Goal: Leave review/rating: Leave review/rating

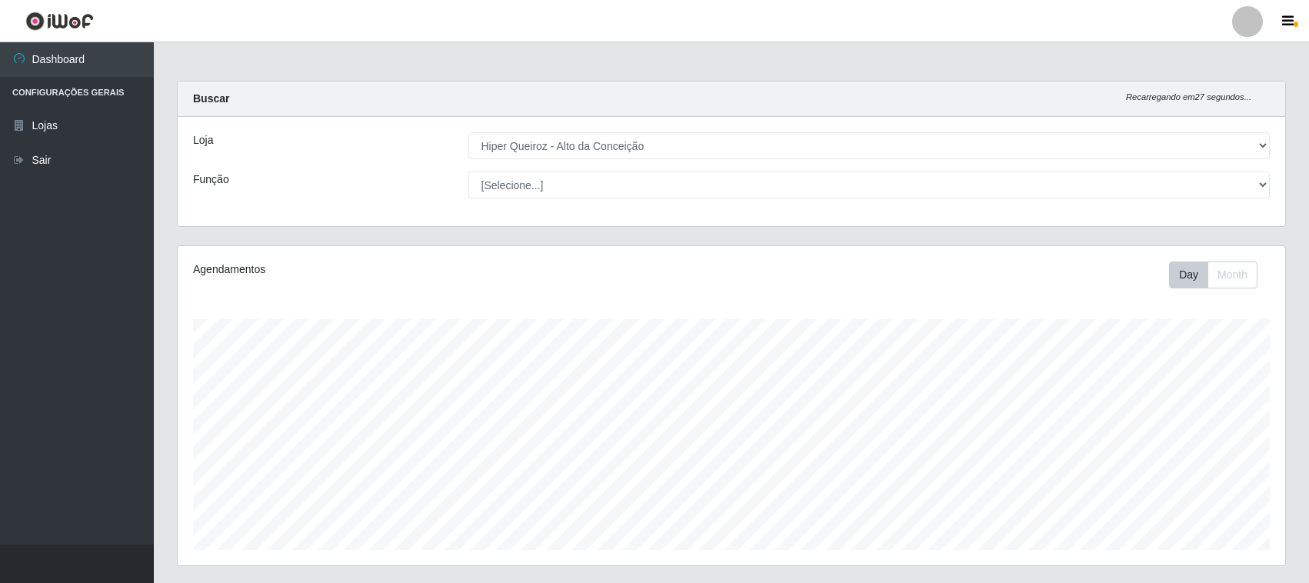
select select "515"
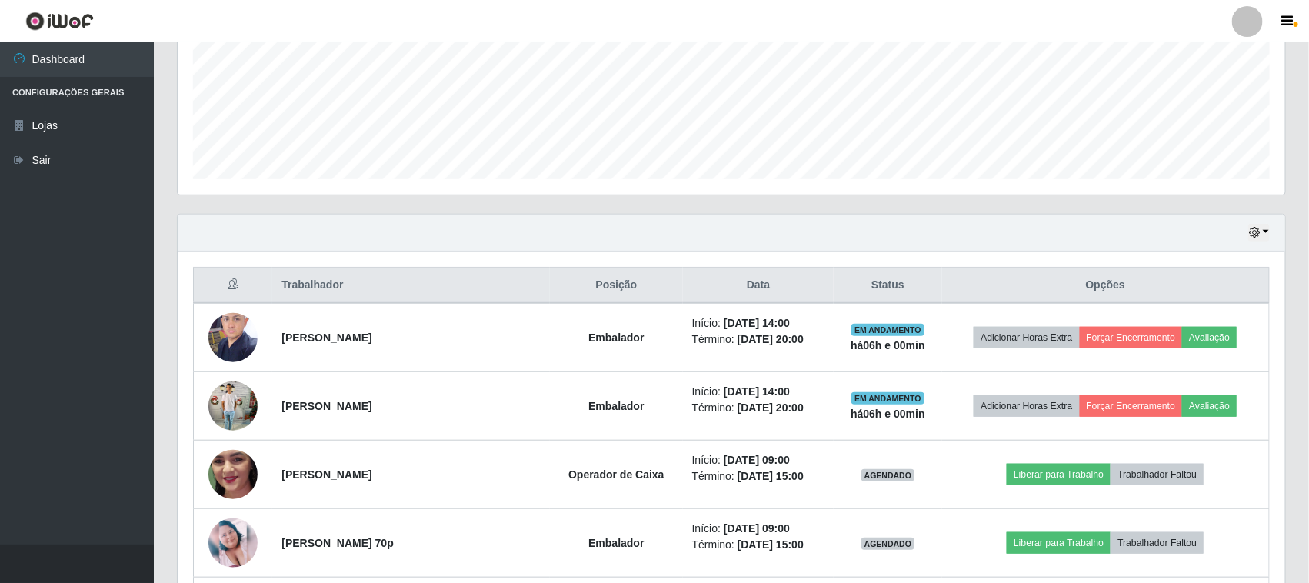
scroll to position [320, 1108]
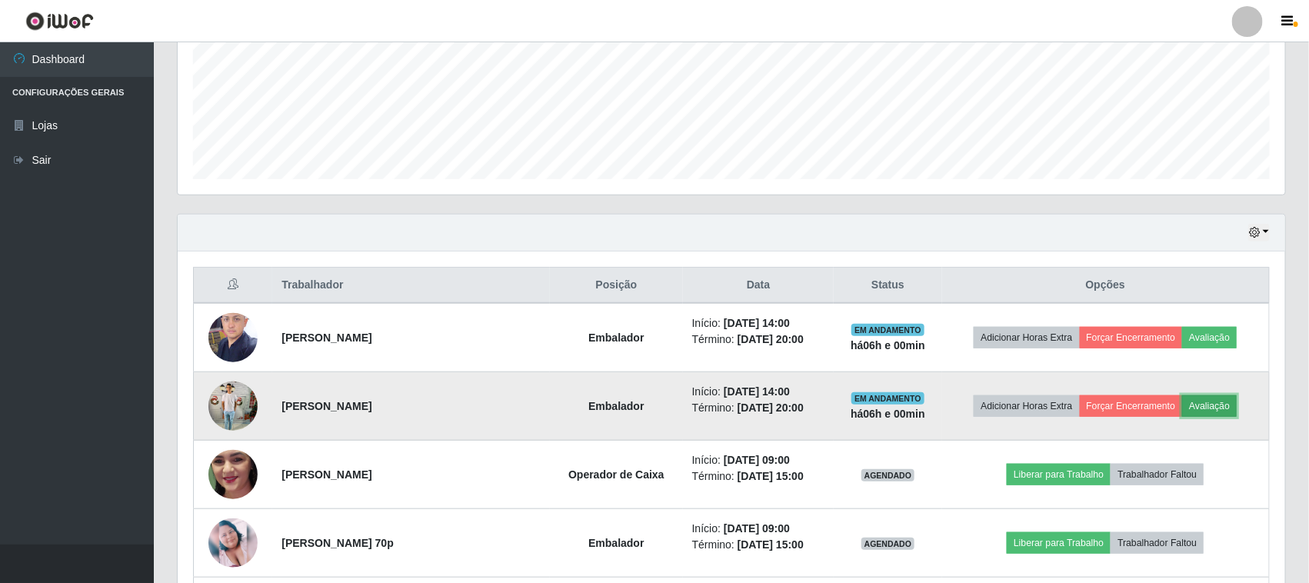
click at [1213, 401] on button "Avaliação" at bounding box center [1209, 406] width 55 height 22
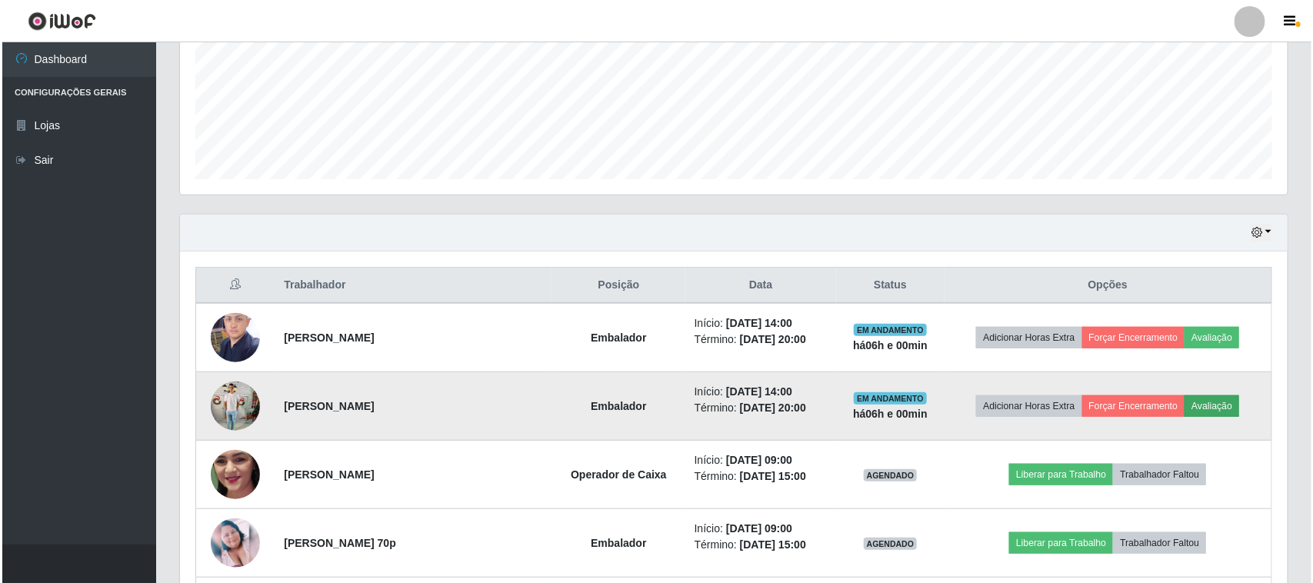
scroll to position [320, 1097]
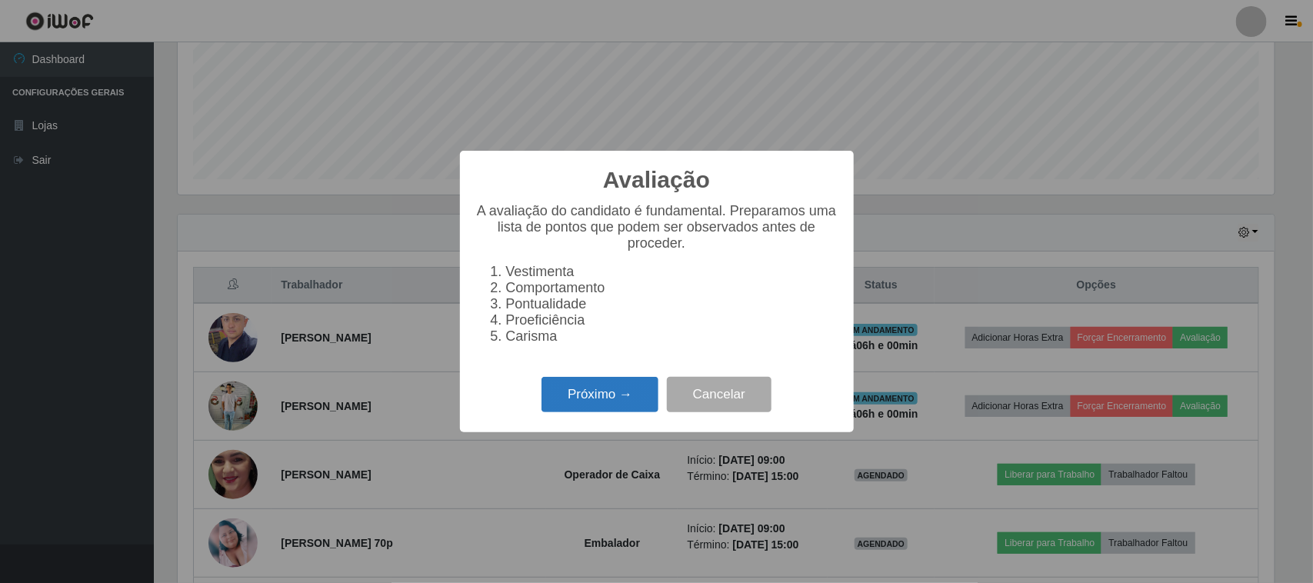
click at [581, 409] on button "Próximo →" at bounding box center [600, 395] width 117 height 36
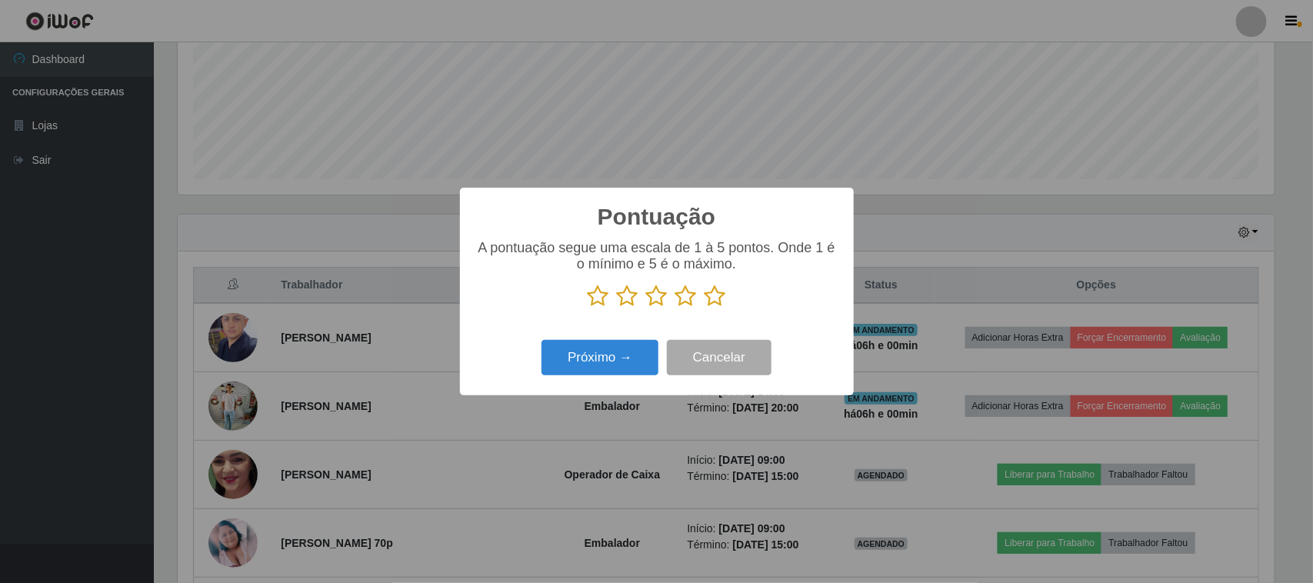
scroll to position [768899, 768120]
click at [708, 302] on icon at bounding box center [716, 296] width 22 height 23
click at [705, 308] on input "radio" at bounding box center [705, 308] width 0 height 0
click at [637, 355] on button "Próximo →" at bounding box center [600, 358] width 117 height 36
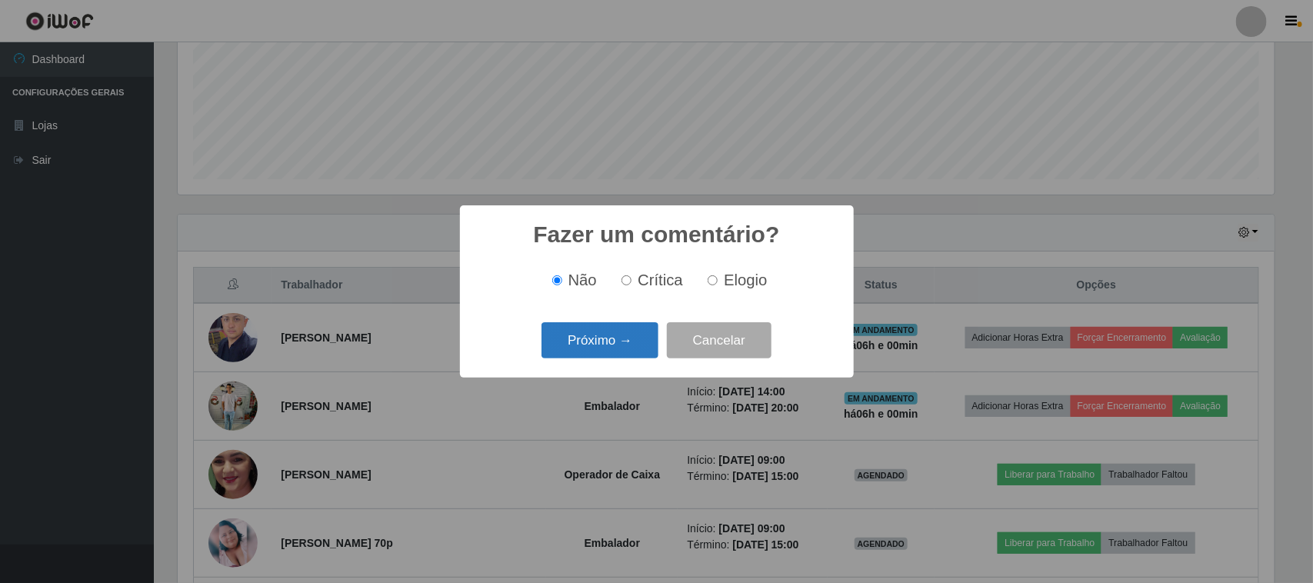
click at [639, 332] on button "Próximo →" at bounding box center [600, 340] width 117 height 36
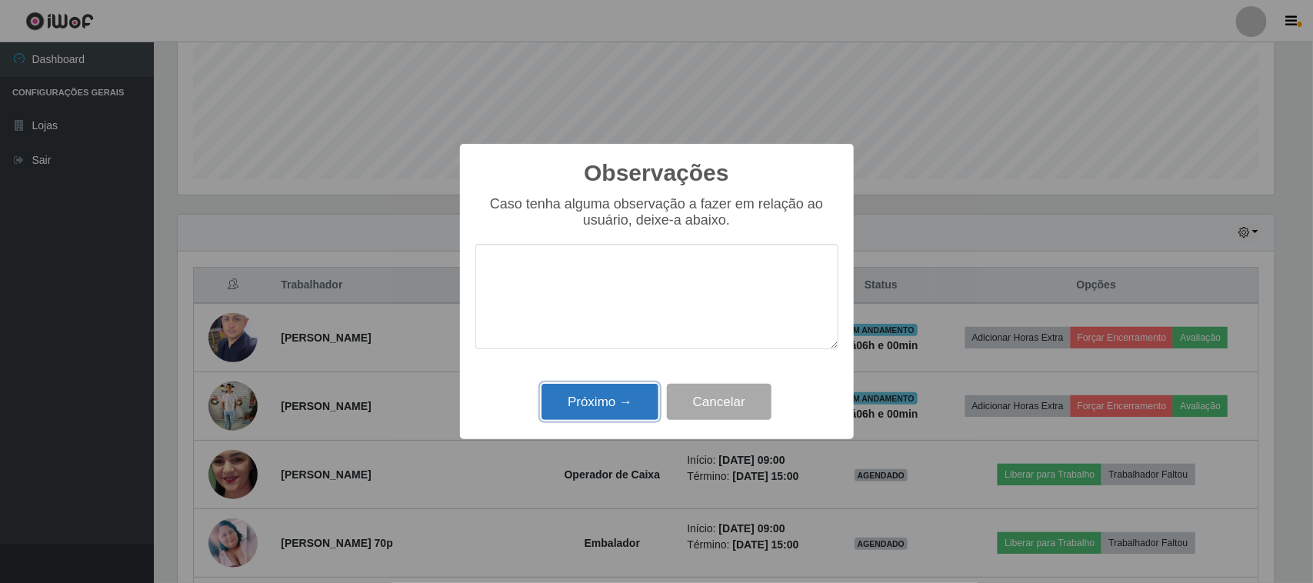
click at [614, 390] on button "Próximo →" at bounding box center [600, 402] width 117 height 36
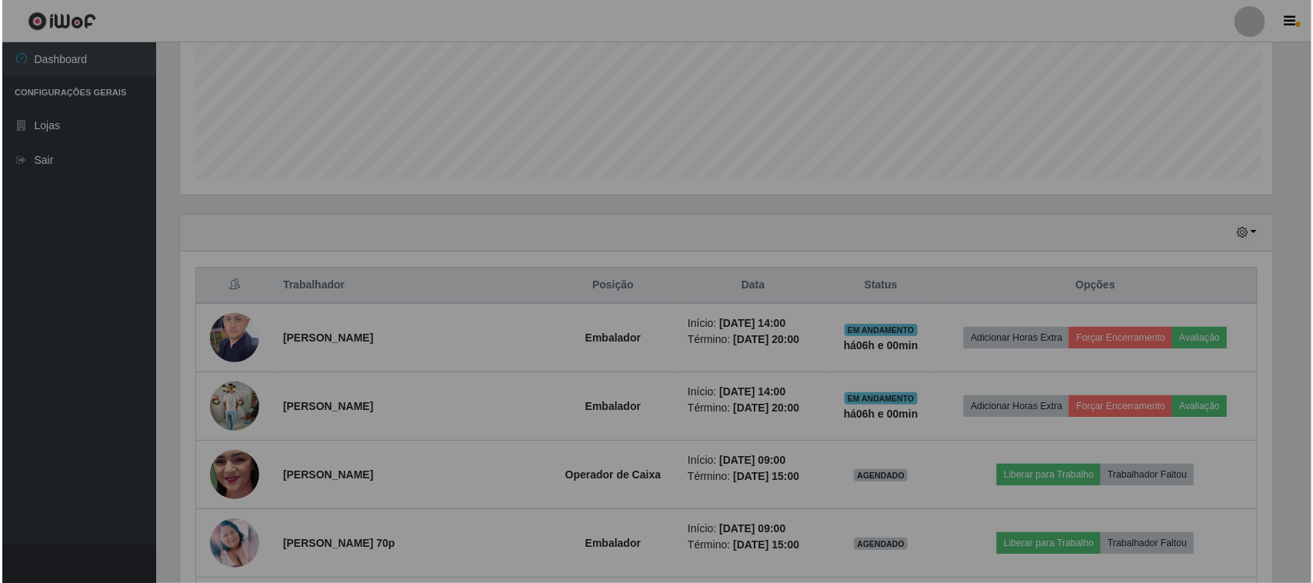
scroll to position [320, 1108]
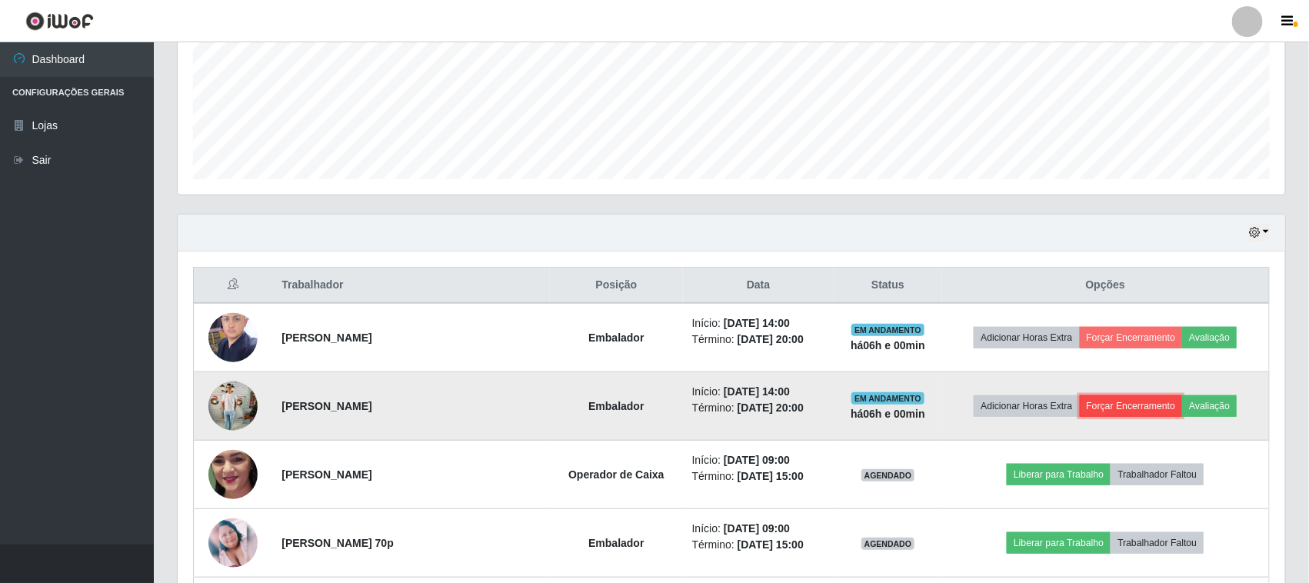
click at [1110, 405] on button "Forçar Encerramento" at bounding box center [1131, 406] width 103 height 22
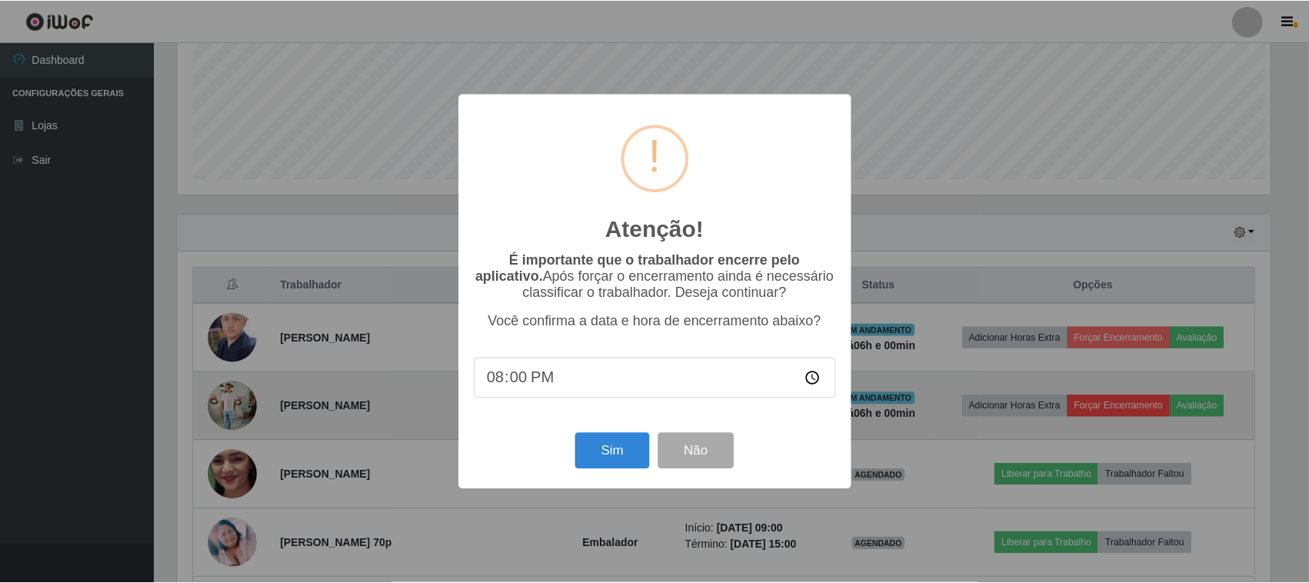
scroll to position [320, 1097]
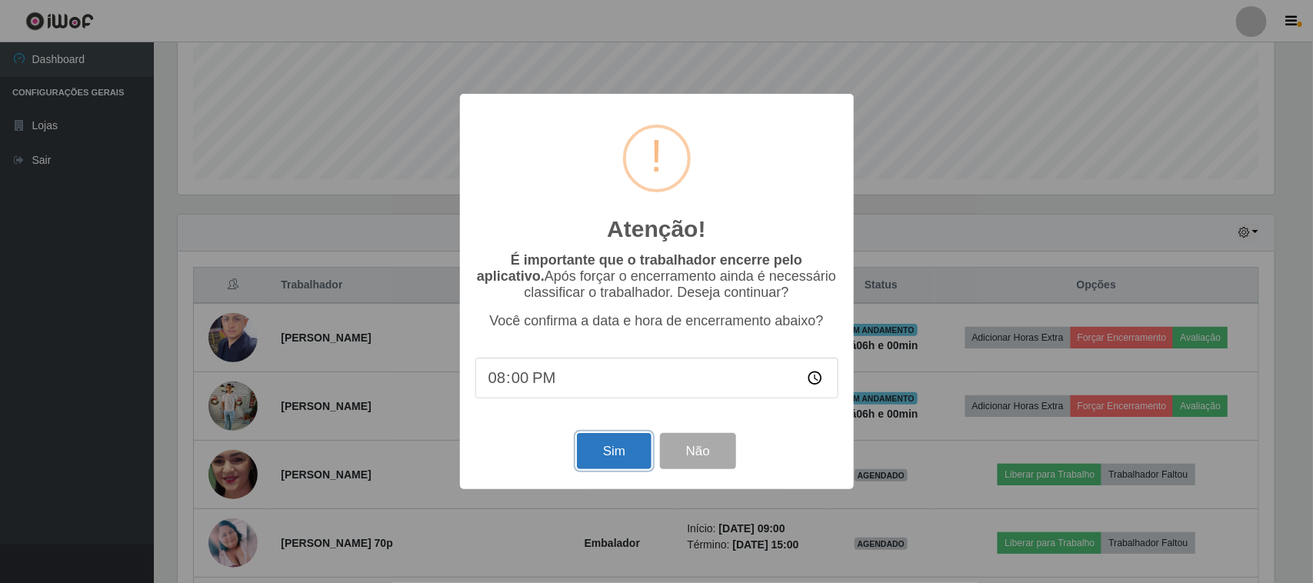
click at [604, 458] on button "Sim" at bounding box center [614, 451] width 75 height 36
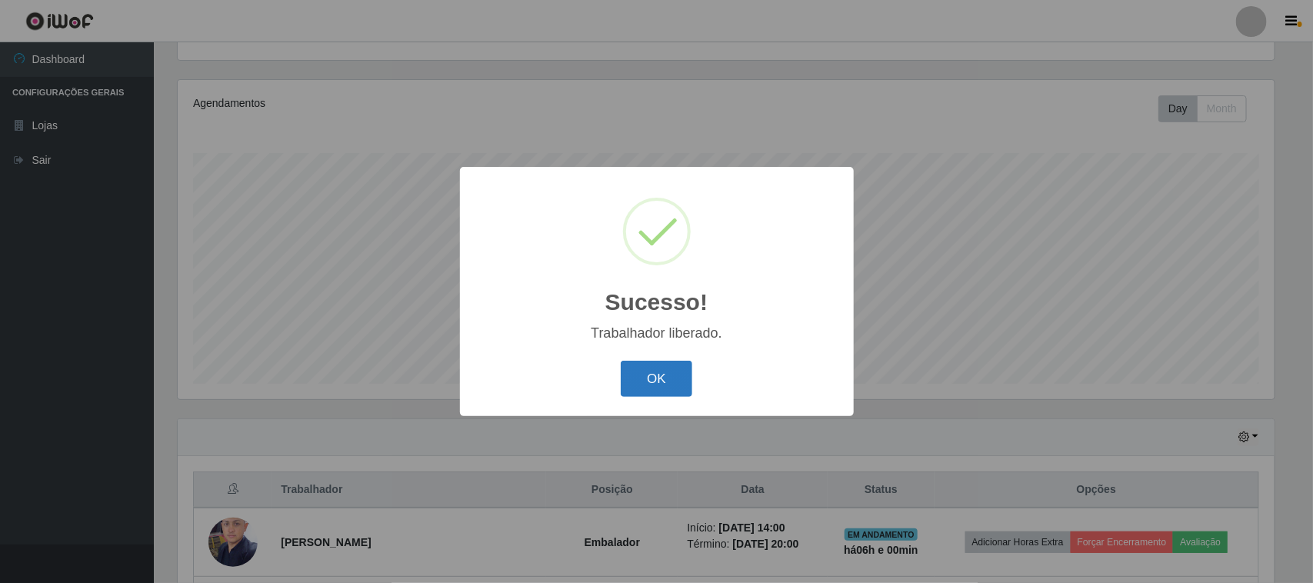
click at [685, 383] on button "OK" at bounding box center [657, 379] width 72 height 36
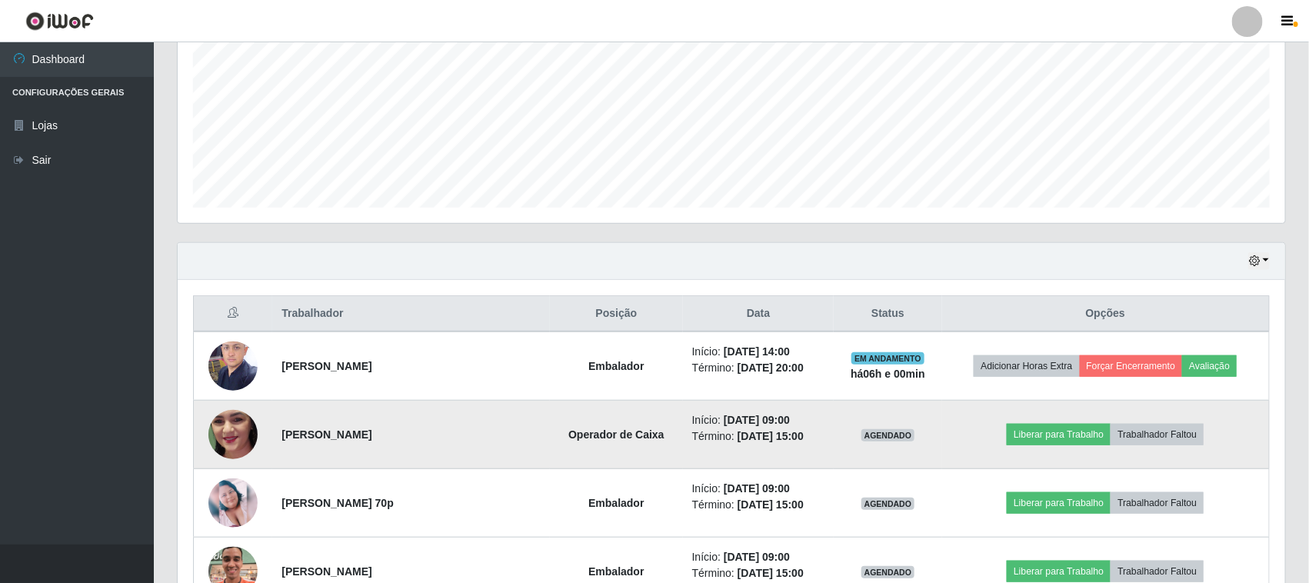
scroll to position [358, 0]
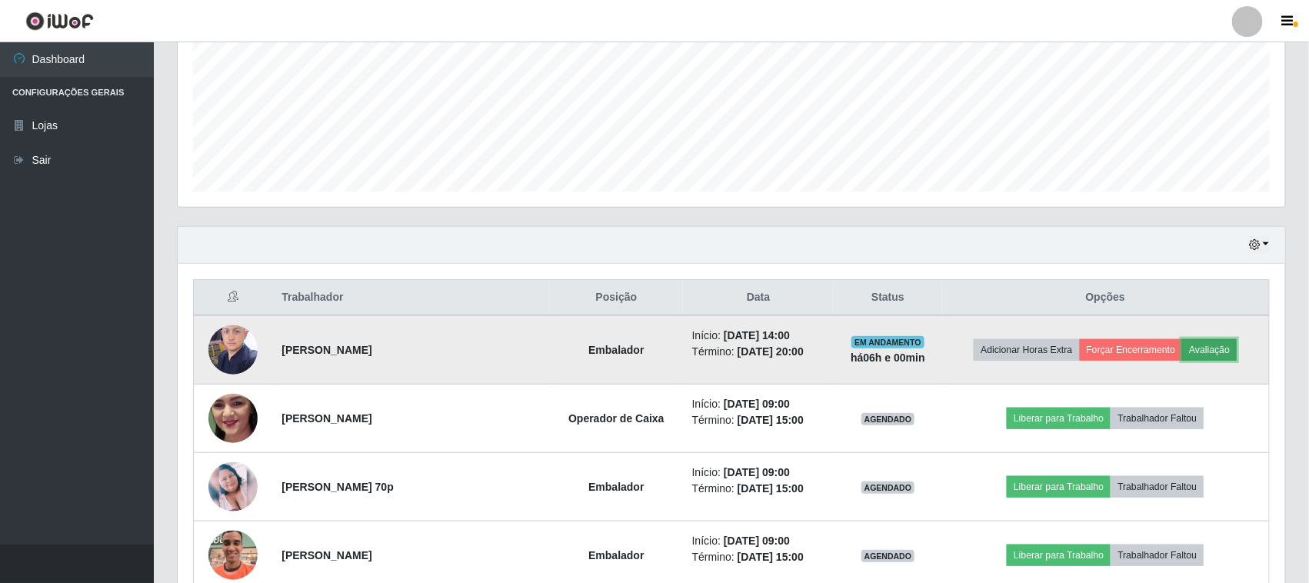
click at [1218, 355] on button "Avaliação" at bounding box center [1209, 350] width 55 height 22
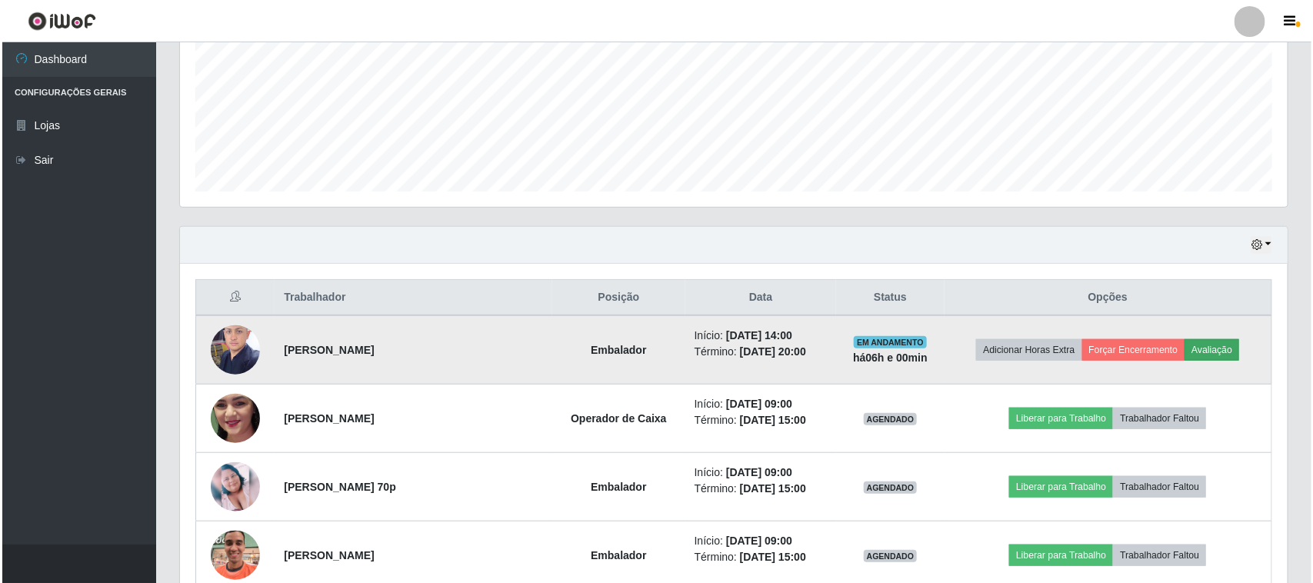
scroll to position [320, 1097]
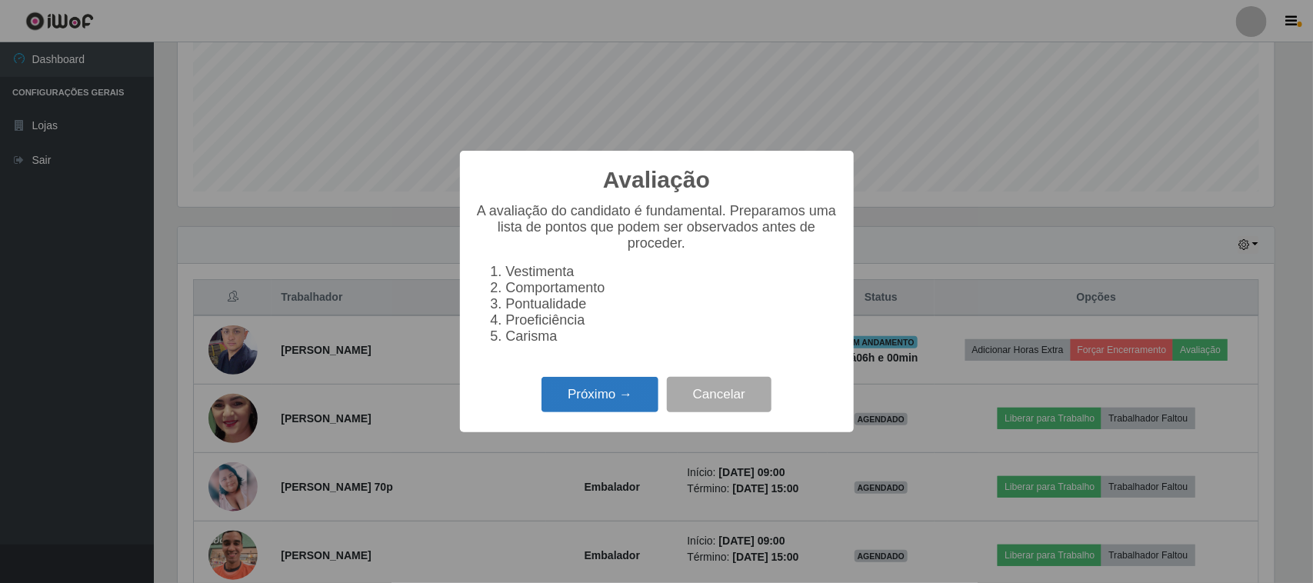
click at [625, 404] on button "Próximo →" at bounding box center [600, 395] width 117 height 36
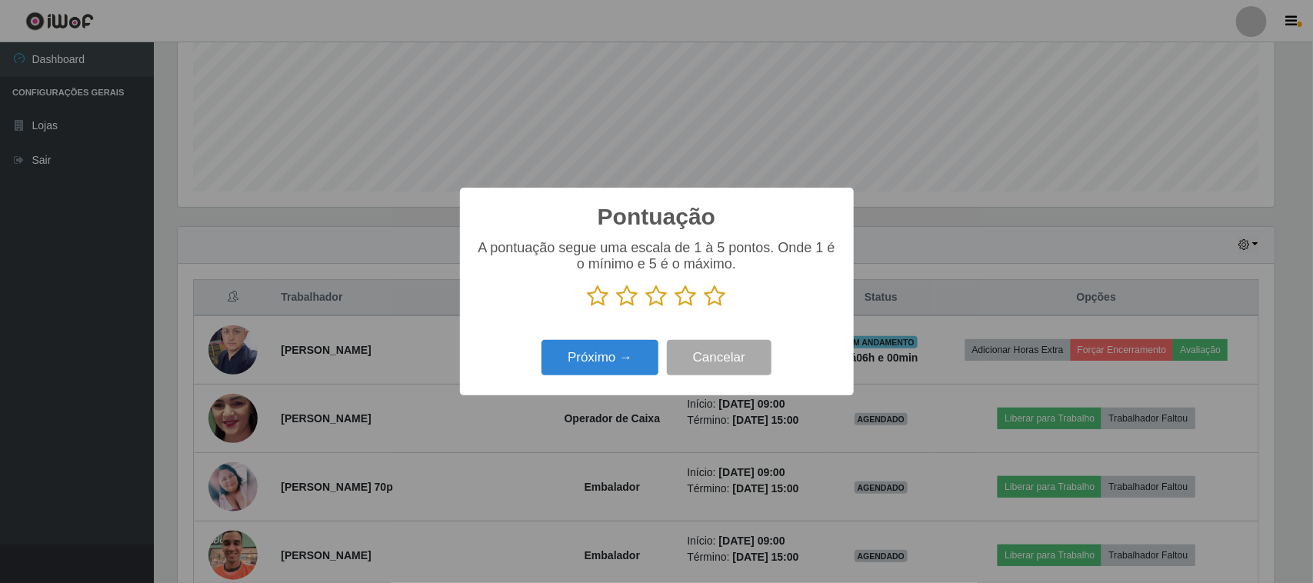
click at [715, 304] on icon at bounding box center [716, 296] width 22 height 23
click at [705, 308] on input "radio" at bounding box center [705, 308] width 0 height 0
click at [620, 362] on button "Próximo →" at bounding box center [600, 358] width 117 height 36
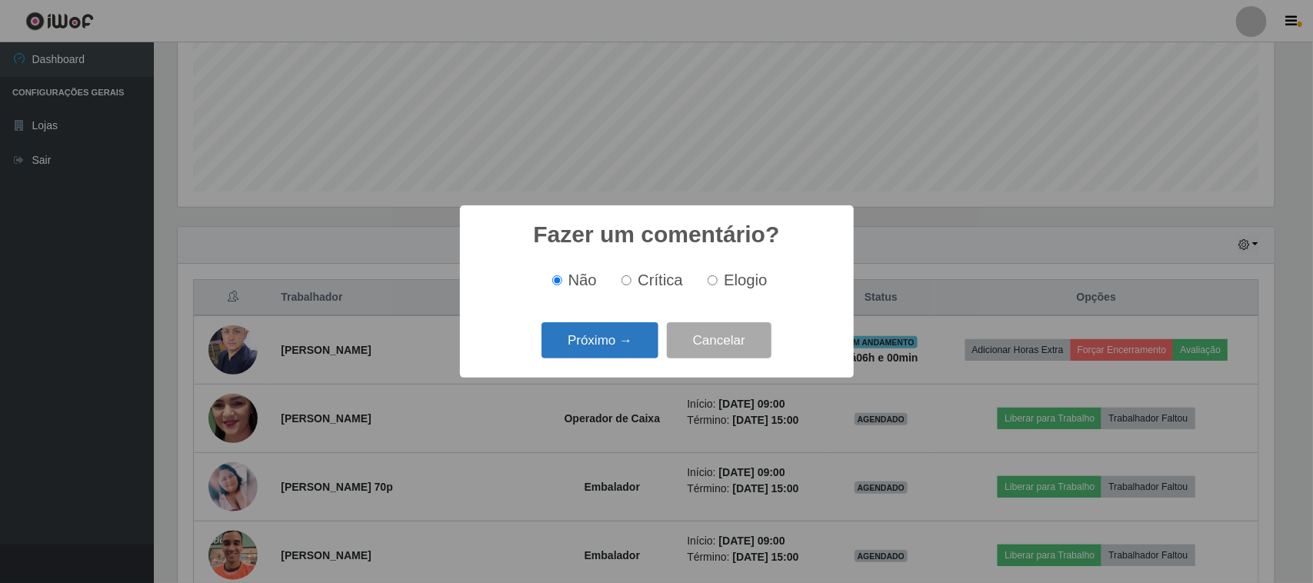
click at [631, 339] on button "Próximo →" at bounding box center [600, 340] width 117 height 36
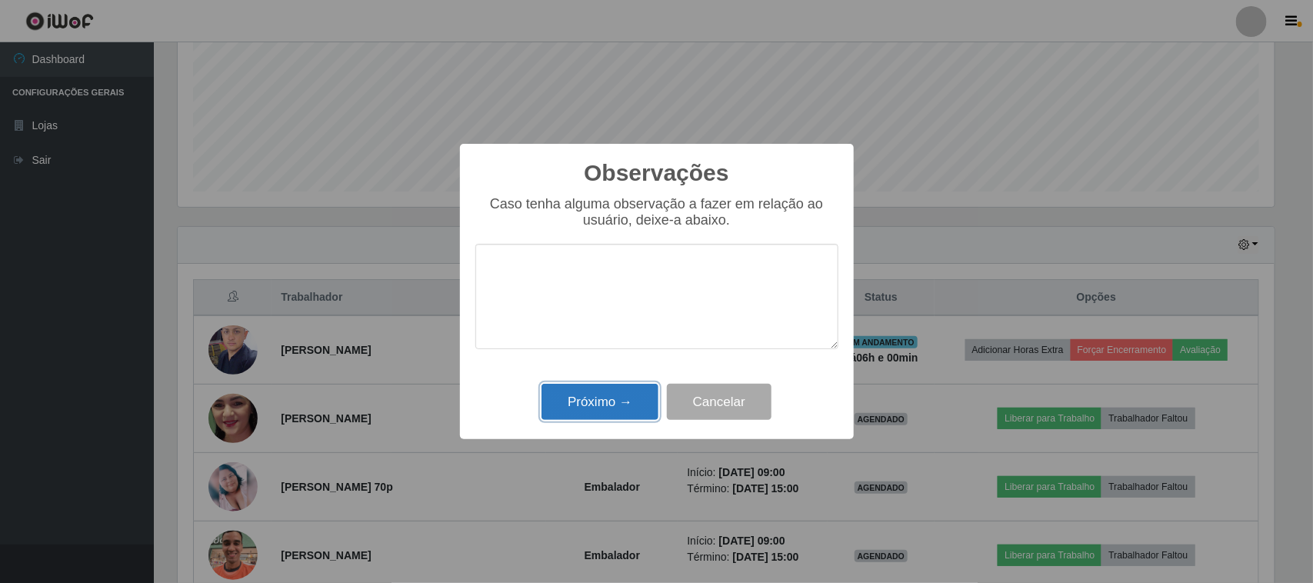
click at [635, 405] on button "Próximo →" at bounding box center [600, 402] width 117 height 36
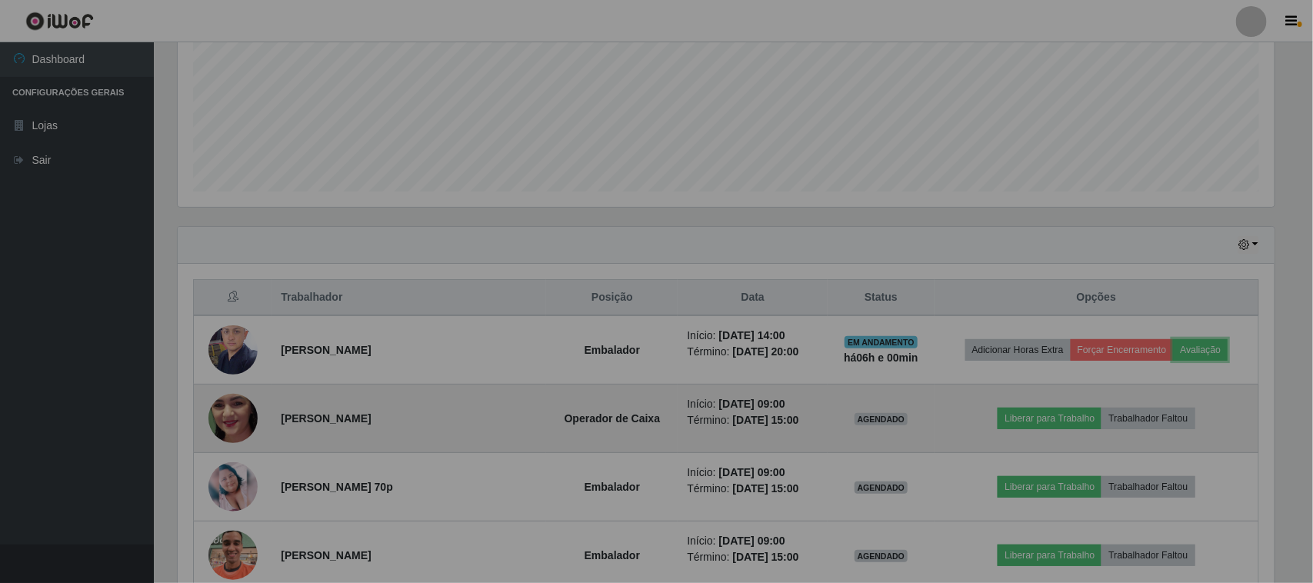
scroll to position [320, 1108]
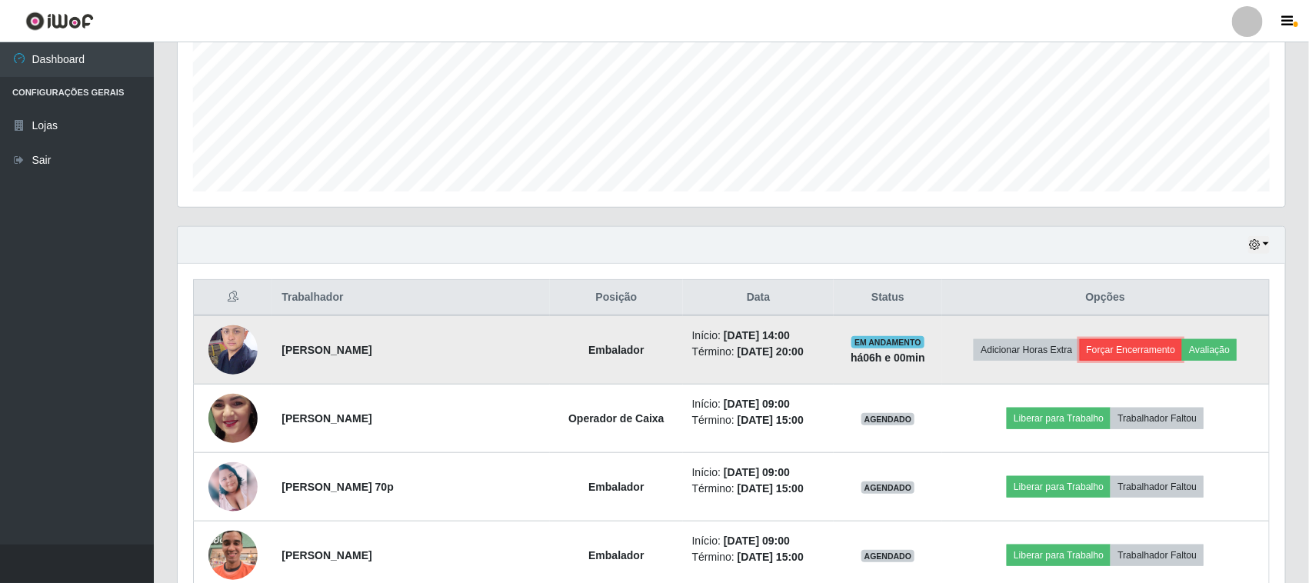
click at [1118, 348] on button "Forçar Encerramento" at bounding box center [1131, 350] width 103 height 22
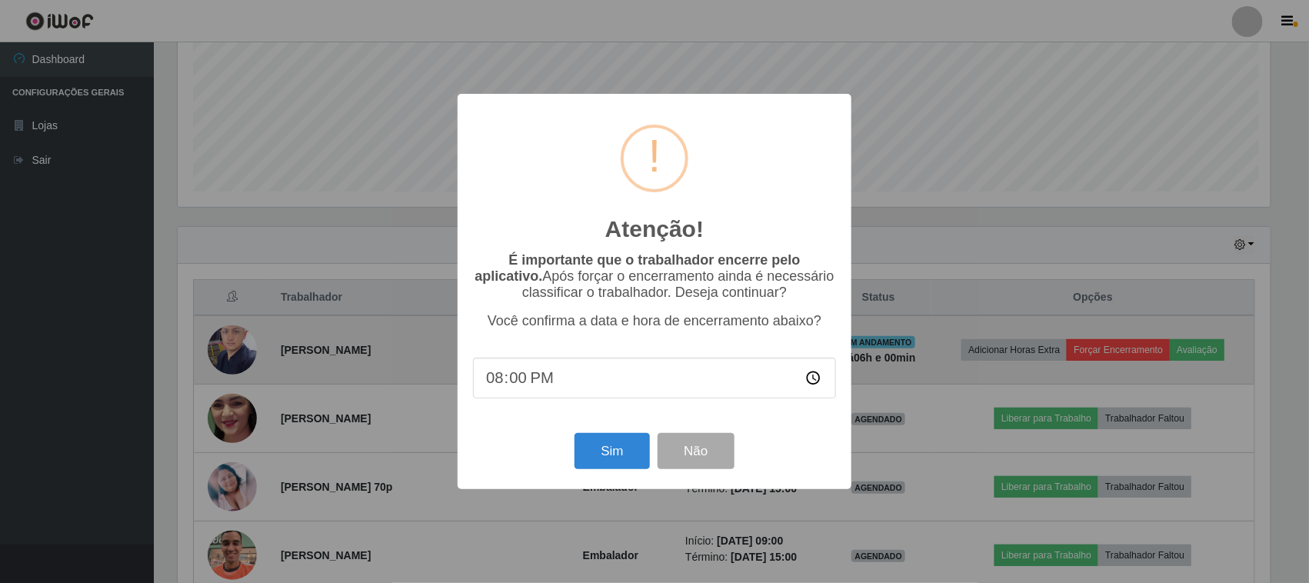
scroll to position [320, 1097]
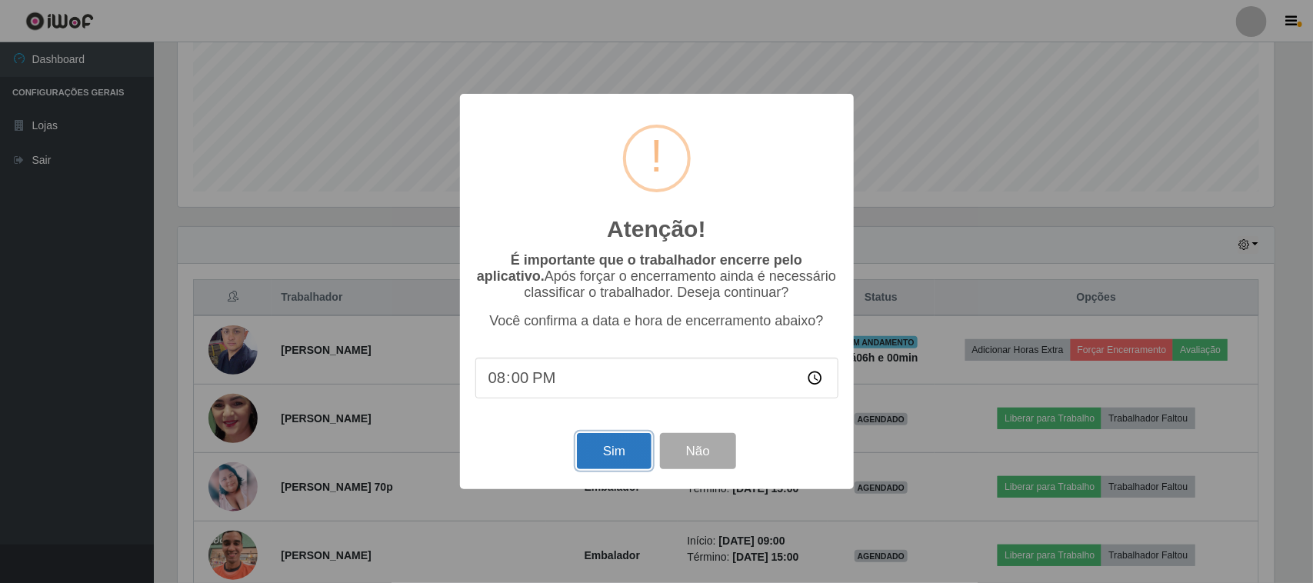
click at [613, 445] on button "Sim" at bounding box center [614, 451] width 75 height 36
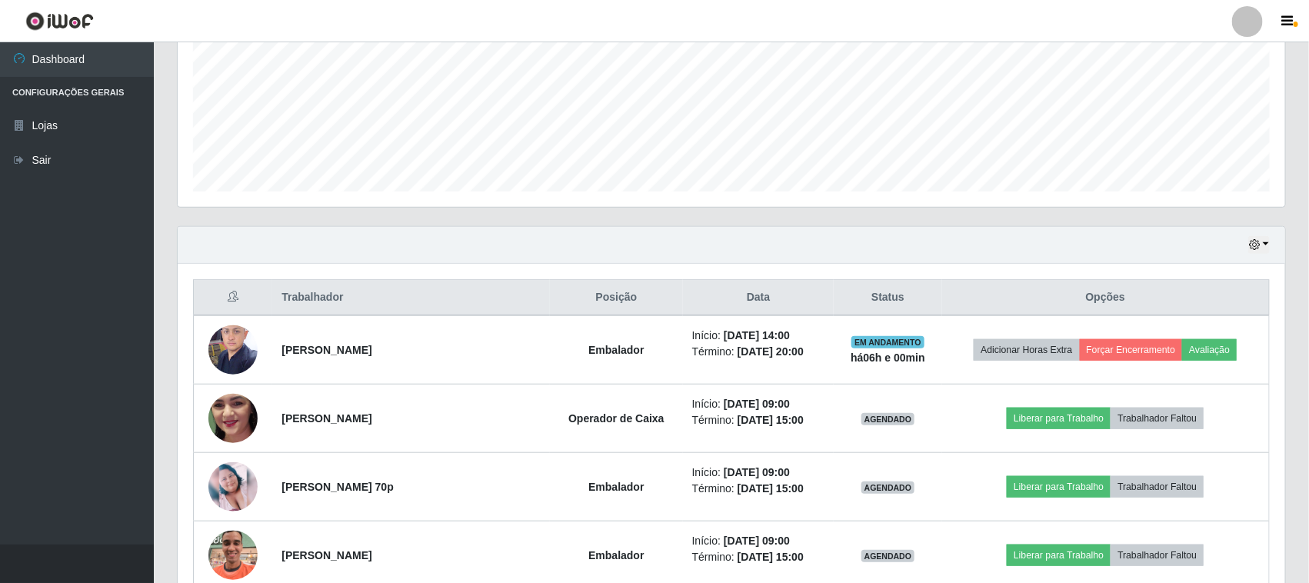
scroll to position [0, 0]
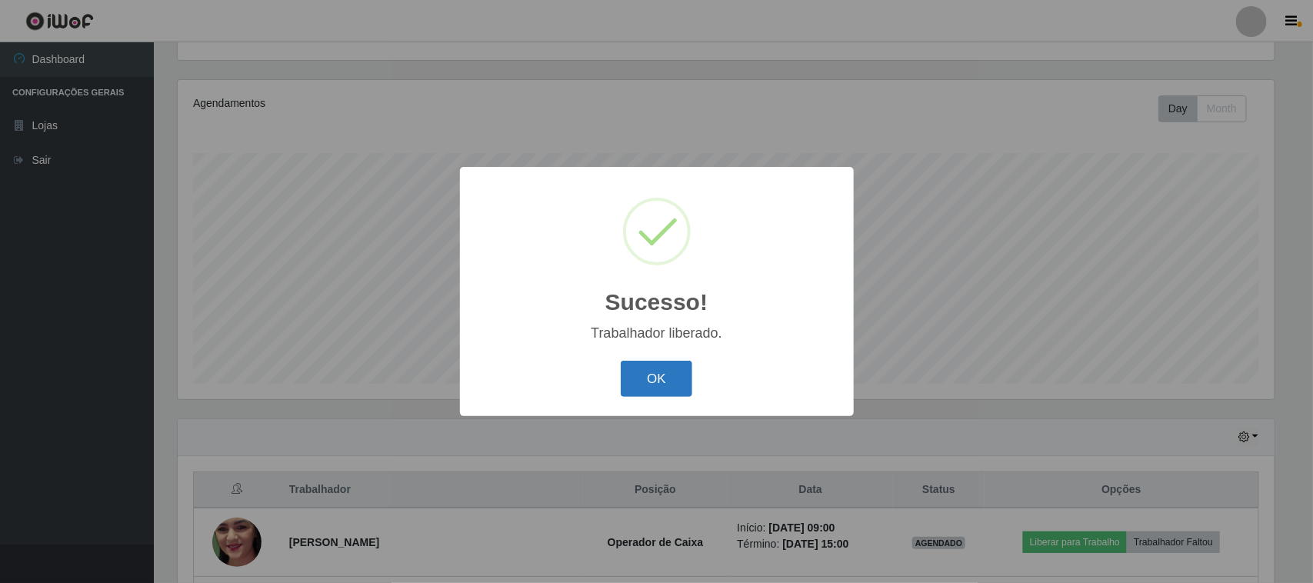
click at [669, 390] on button "OK" at bounding box center [657, 379] width 72 height 36
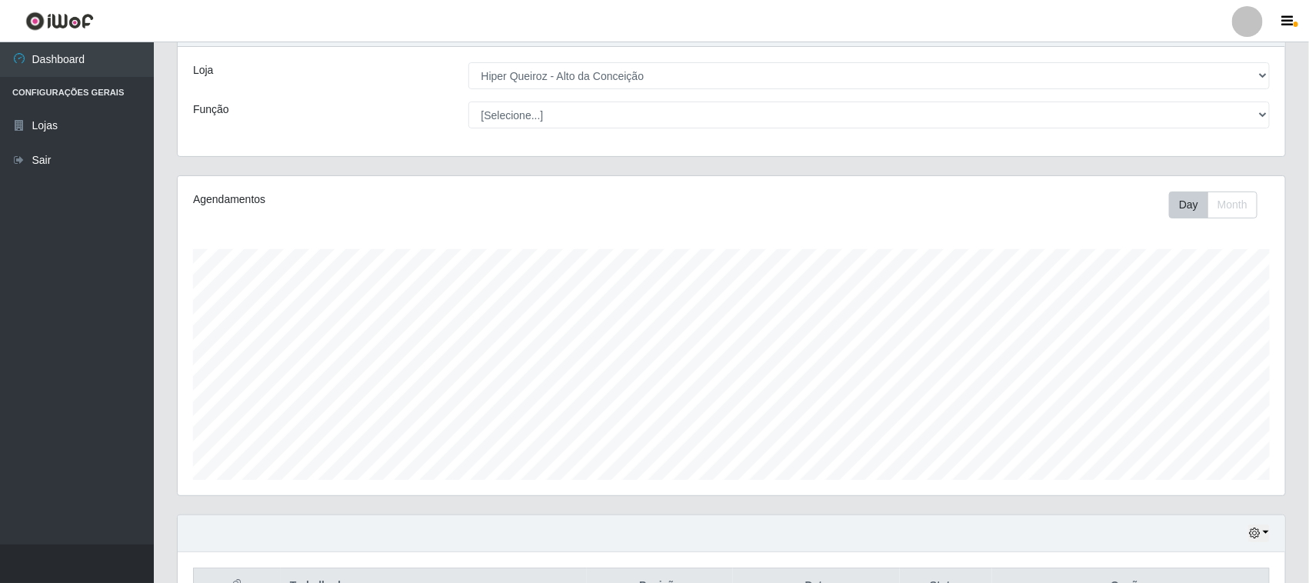
scroll to position [581, 0]
